Goal: Task Accomplishment & Management: Use online tool/utility

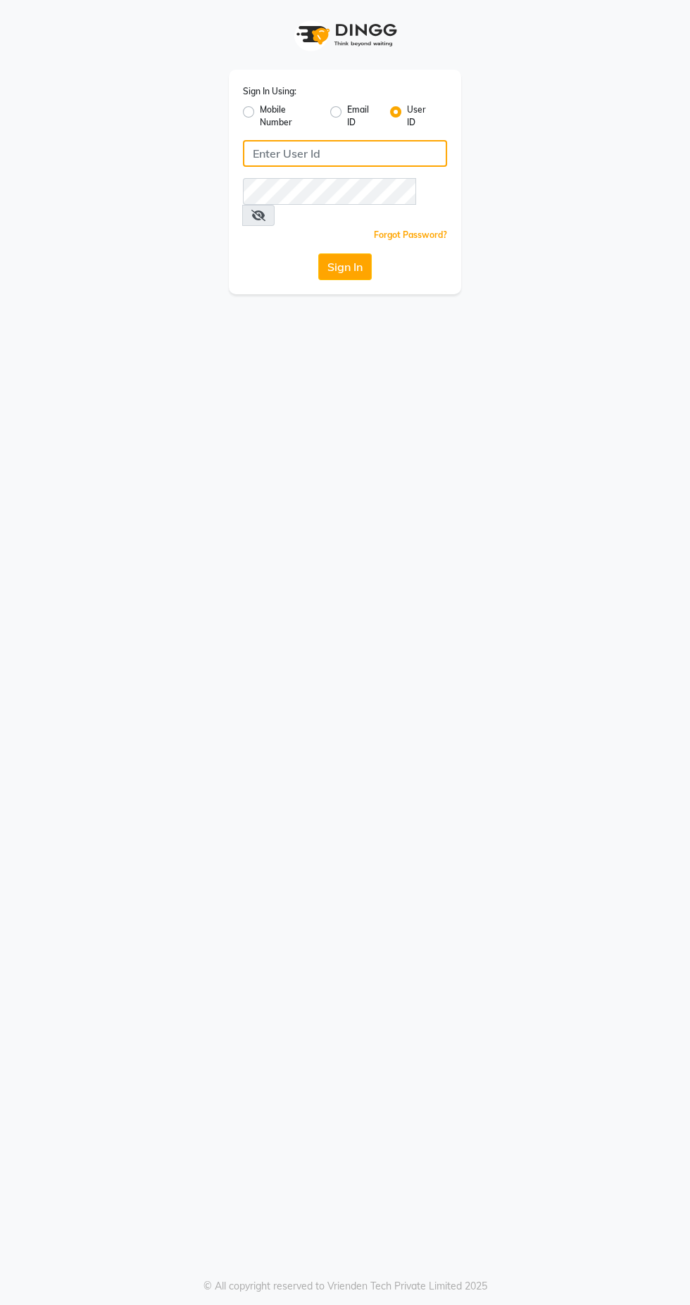
click at [403, 153] on input "Username" at bounding box center [345, 153] width 204 height 27
type input "Facethelook"
click at [318, 253] on button "Sign In" at bounding box center [344, 266] width 53 height 27
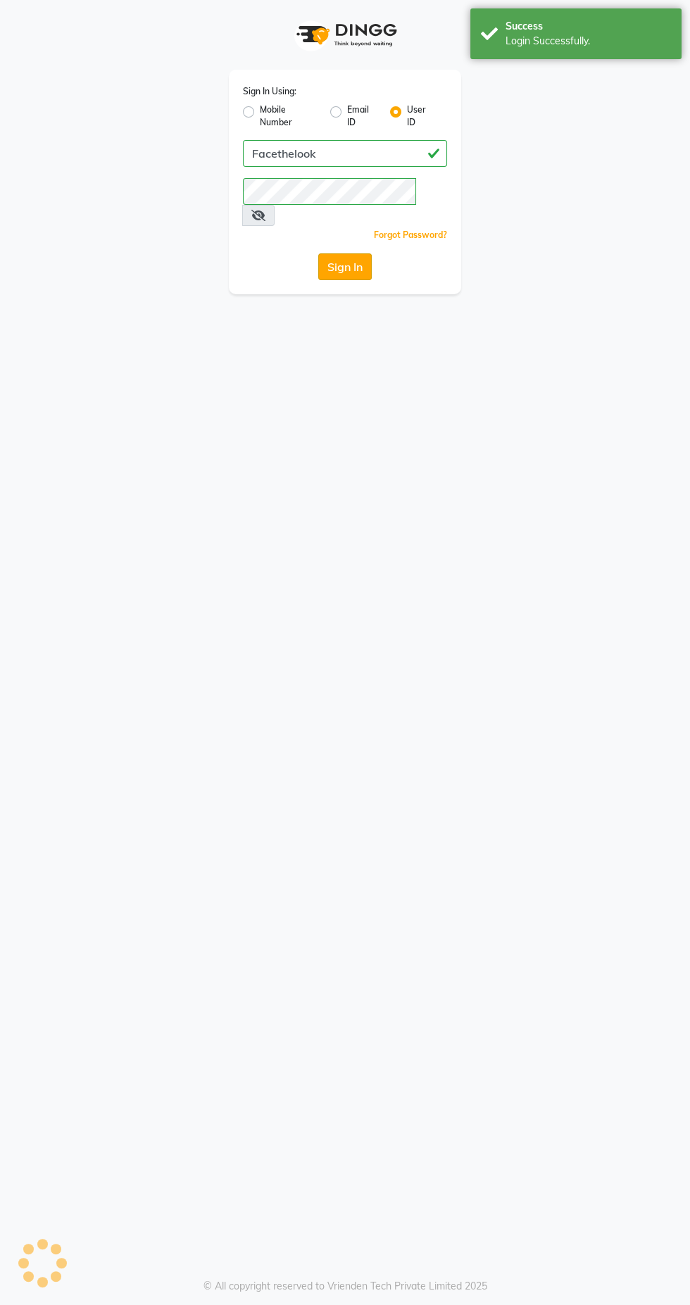
click at [352, 253] on button "Sign In" at bounding box center [344, 266] width 53 height 27
click at [346, 253] on button "Sign In" at bounding box center [344, 266] width 53 height 27
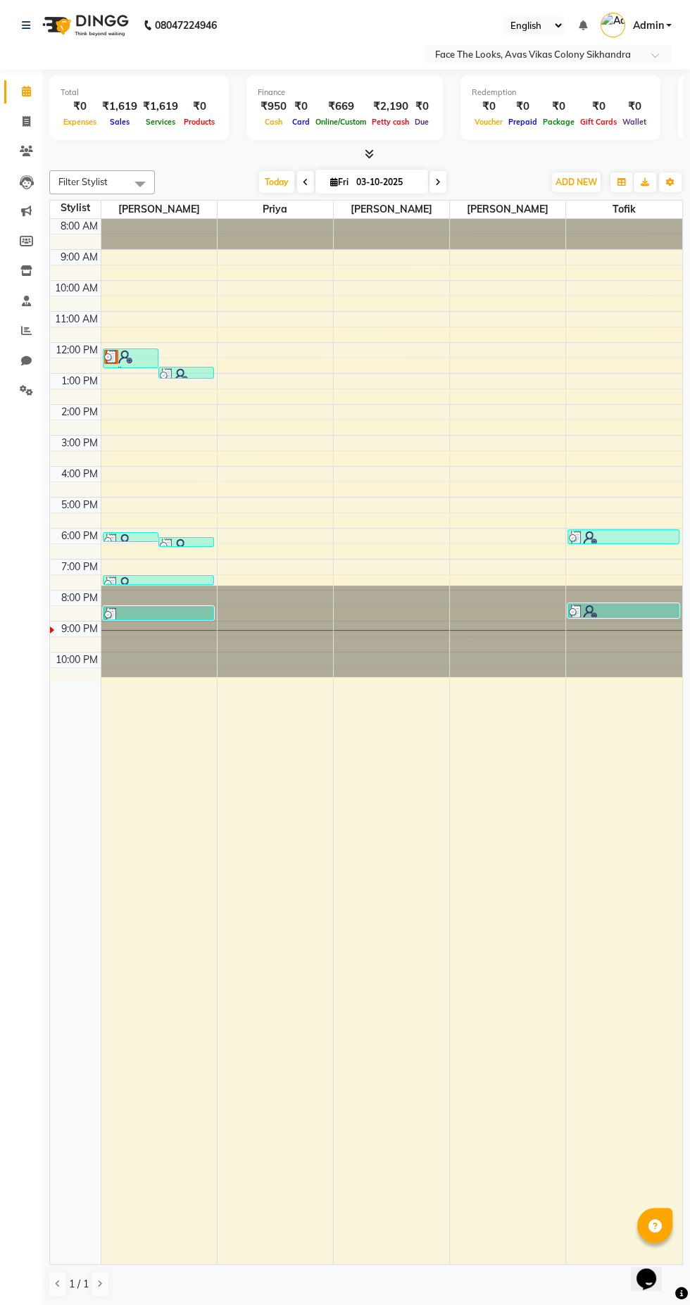
click at [367, 153] on icon at bounding box center [369, 153] width 9 height 11
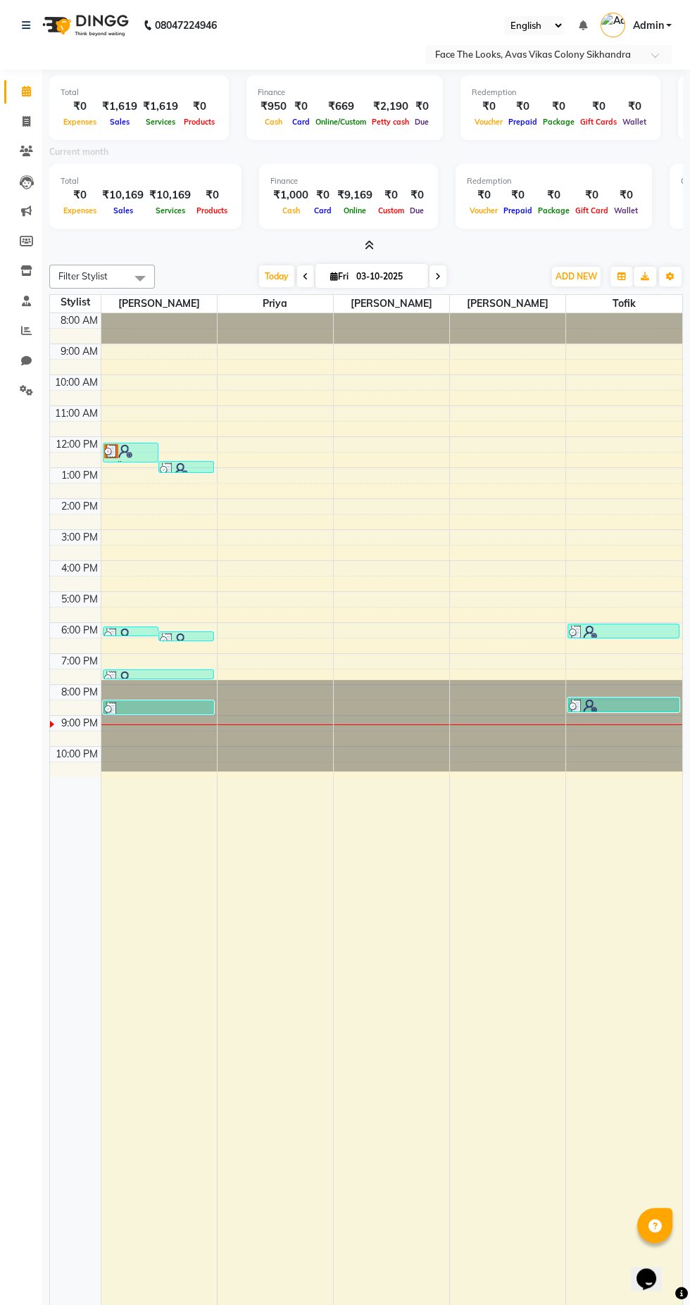
click at [392, 241] on div at bounding box center [365, 246] width 633 height 15
click at [369, 244] on icon at bounding box center [369, 245] width 9 height 11
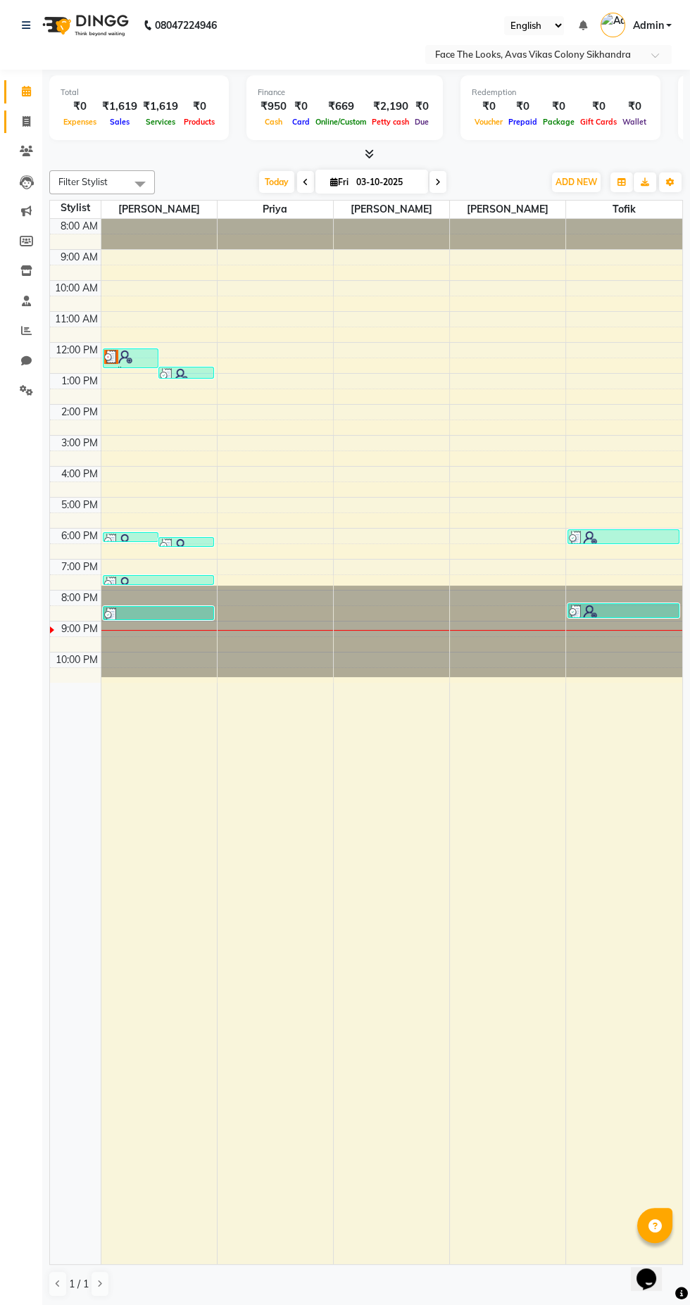
click at [33, 121] on span at bounding box center [26, 122] width 25 height 16
select select "service"
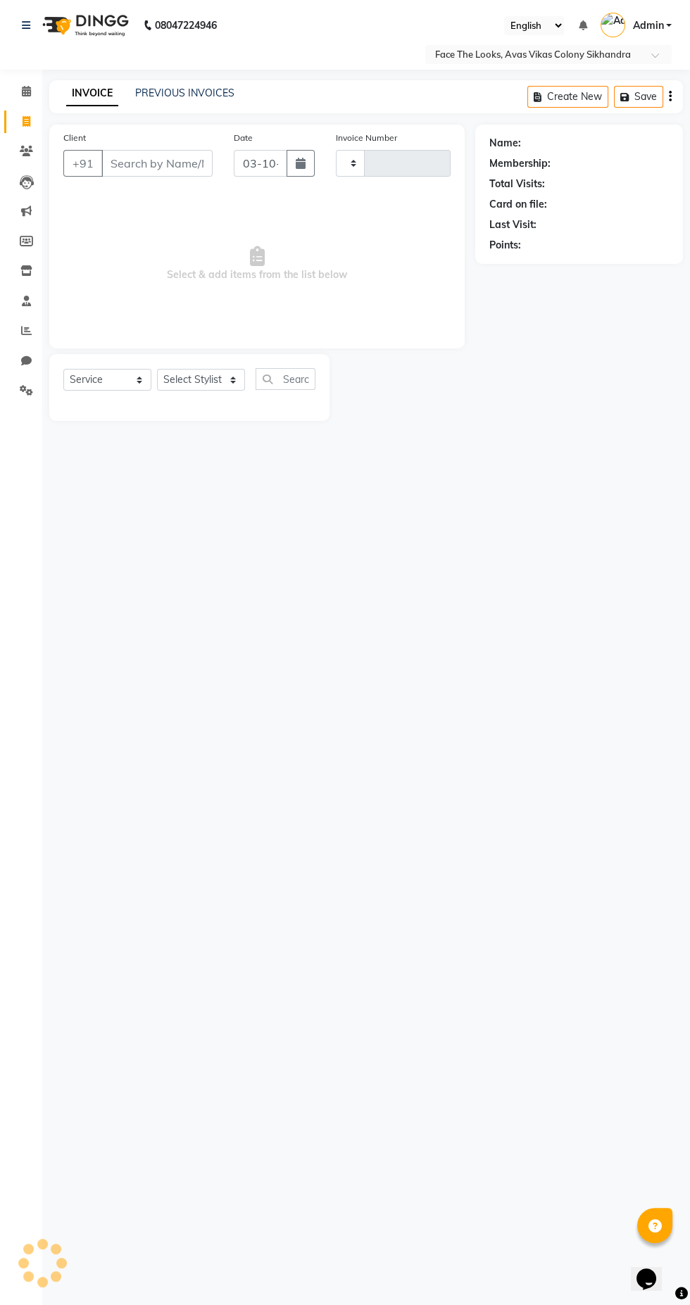
type input "0311"
select select "8471"
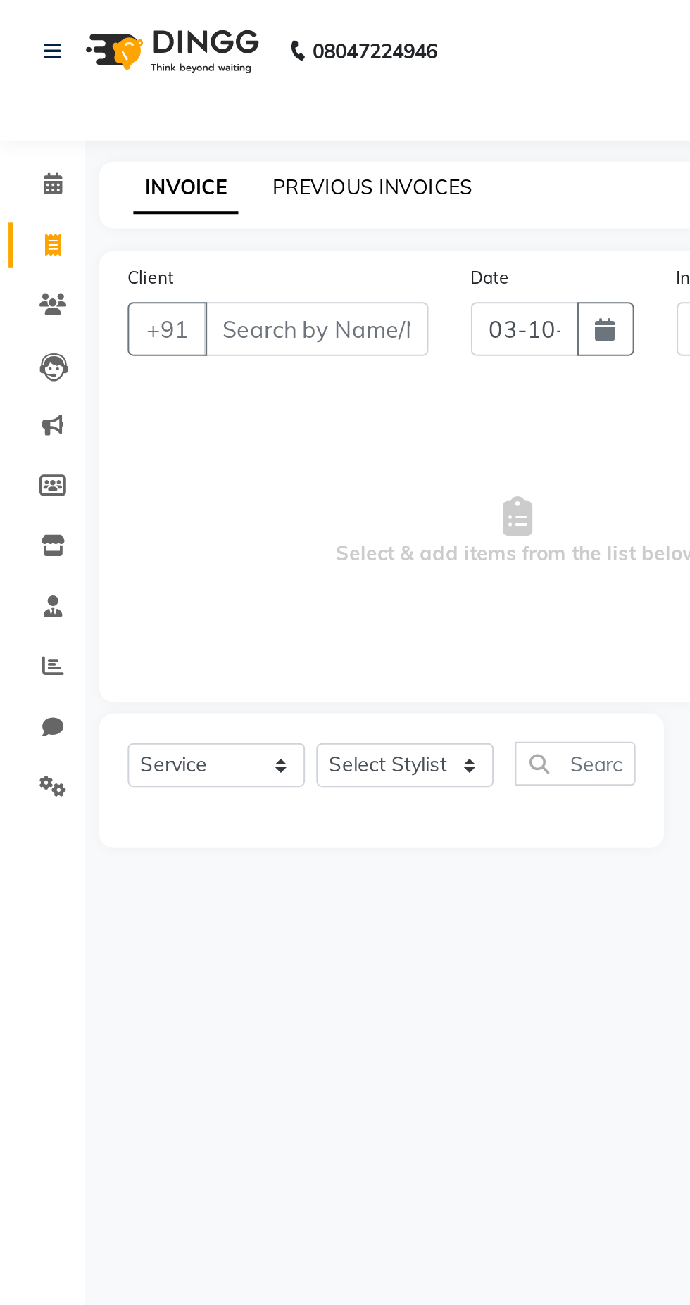
click at [171, 95] on link "PREVIOUS INVOICES" at bounding box center [184, 93] width 99 height 13
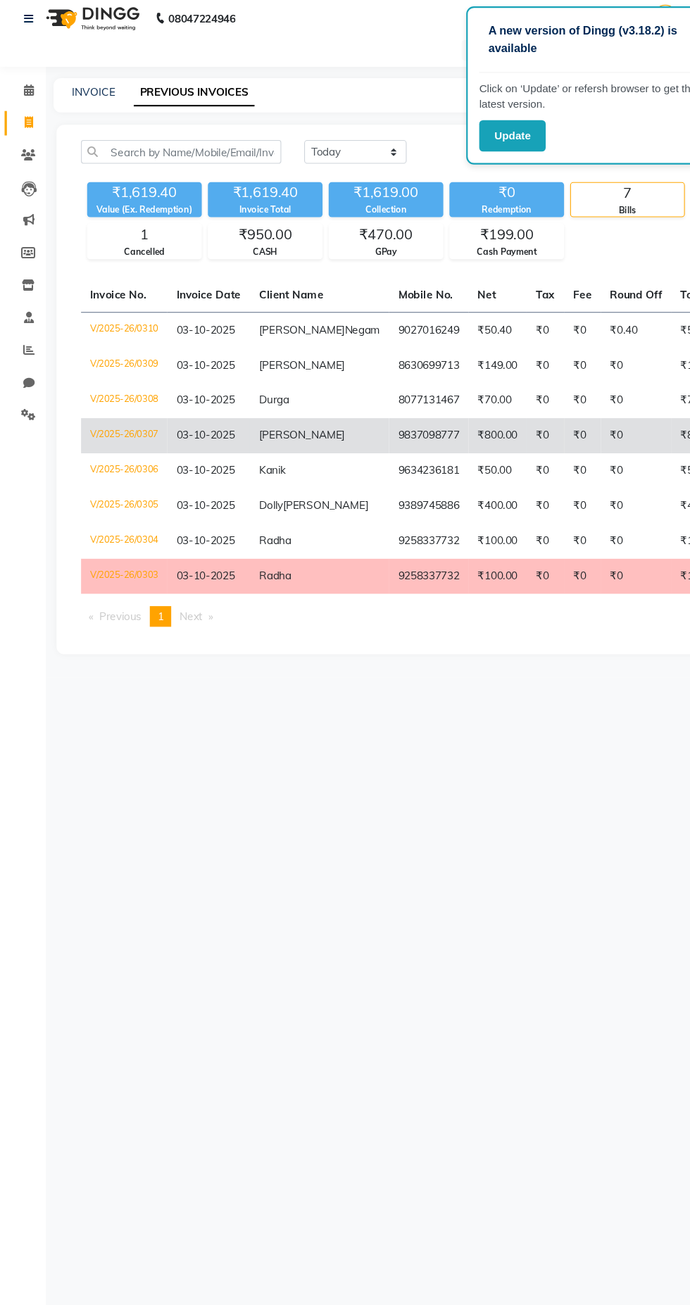
click at [378, 426] on td "9837098777" at bounding box center [394, 409] width 73 height 32
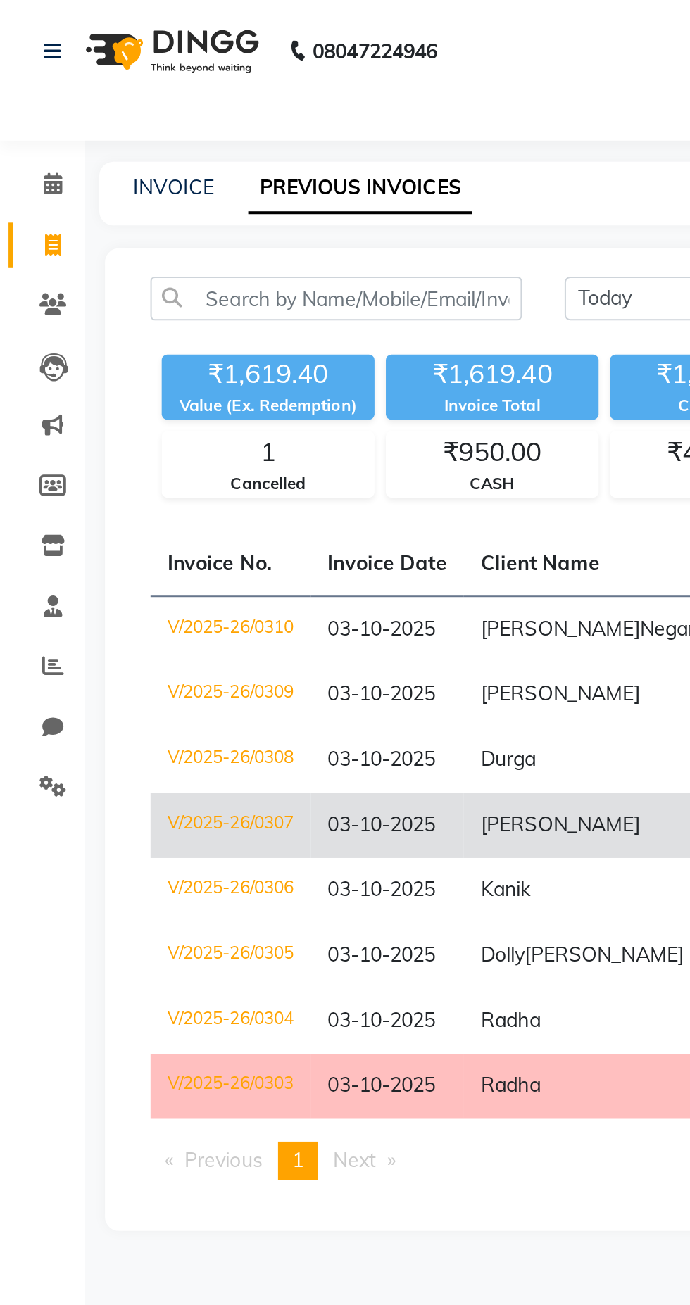
select select "service"
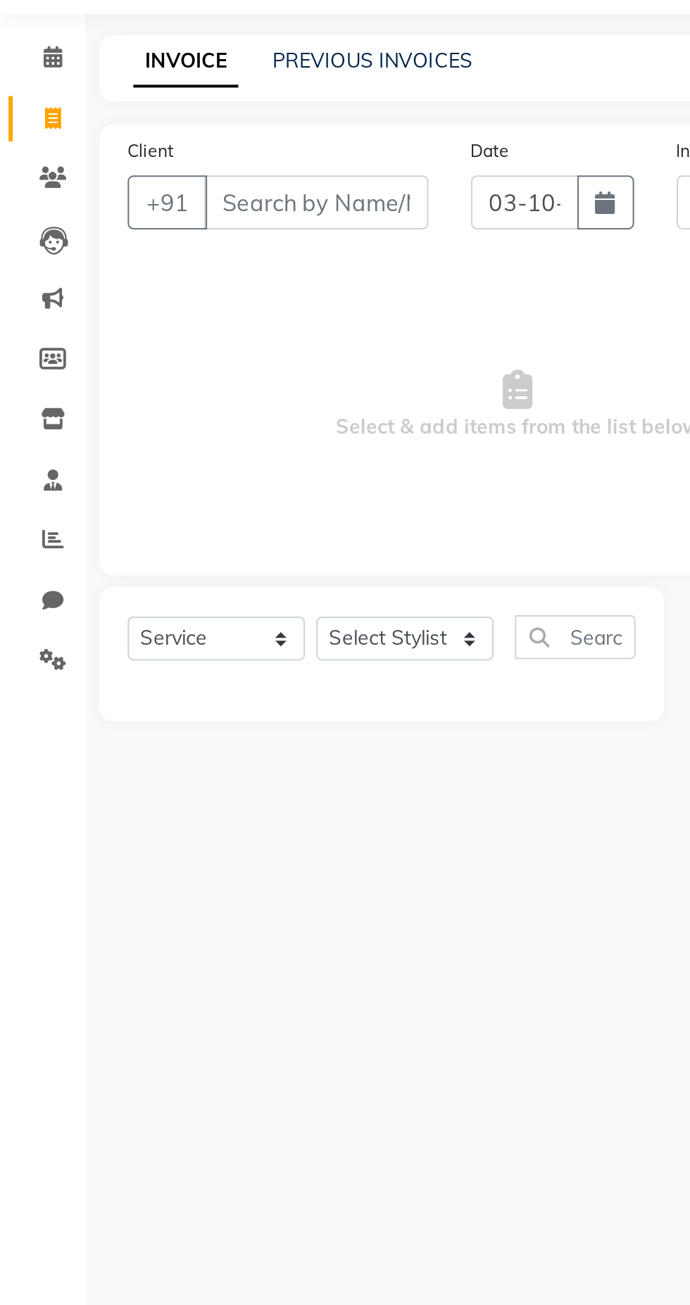
type input "0311"
select select "8471"
